Goal: Information Seeking & Learning: Learn about a topic

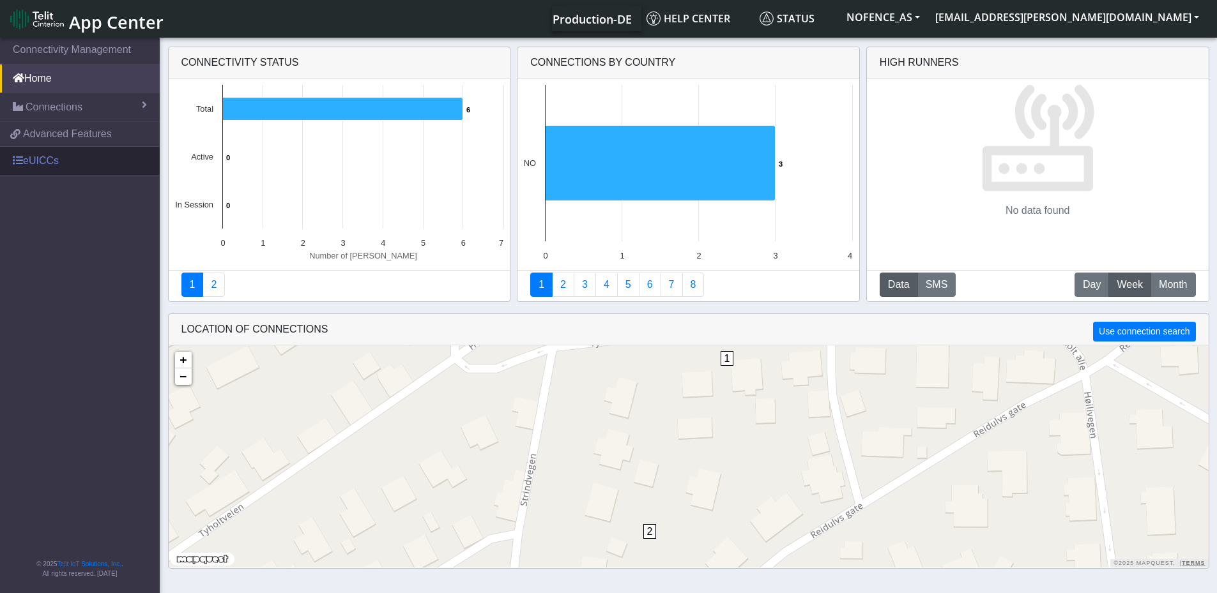
click at [45, 160] on link "eUICCs" at bounding box center [80, 161] width 160 height 28
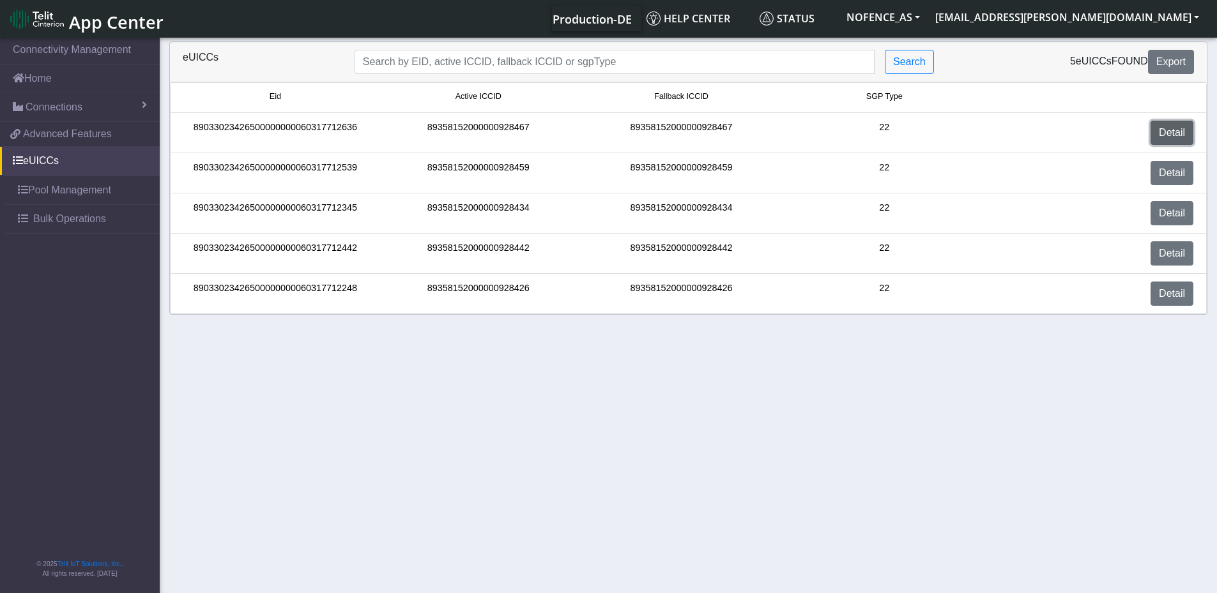
click at [1171, 135] on link "Detail" at bounding box center [1171, 133] width 43 height 24
click at [1182, 177] on link "Detail" at bounding box center [1171, 173] width 43 height 24
click at [1166, 211] on link "Detail" at bounding box center [1171, 213] width 43 height 24
click at [1143, 248] on div "Detail" at bounding box center [1094, 253] width 217 height 24
click at [1193, 259] on link "Detail" at bounding box center [1171, 253] width 43 height 24
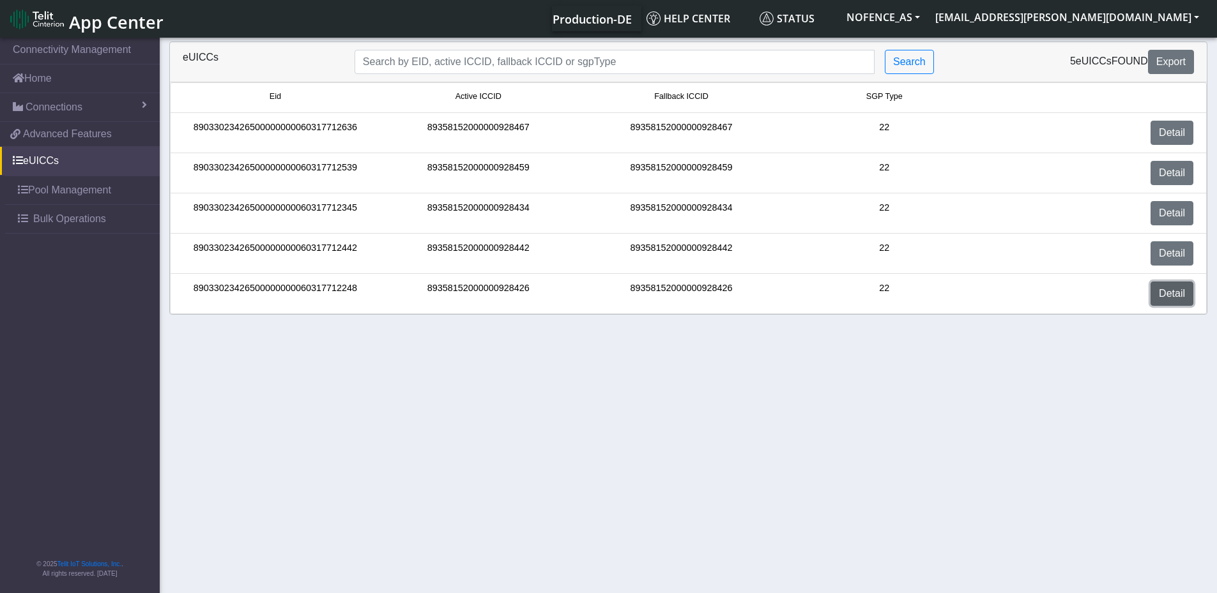
click at [1168, 297] on link "Detail" at bounding box center [1171, 294] width 43 height 24
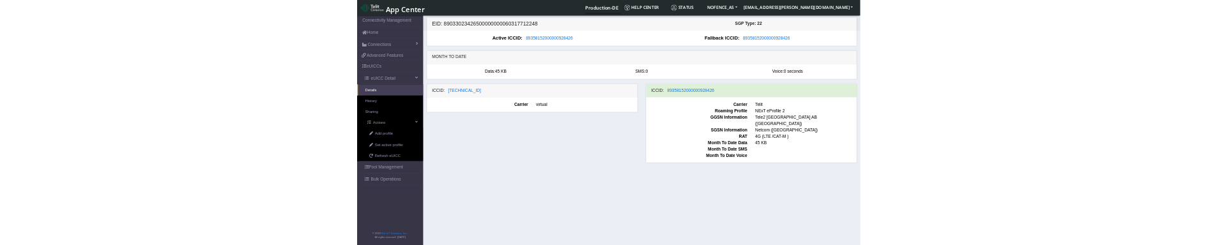
scroll to position [4, 0]
